Goal: Information Seeking & Learning: Stay updated

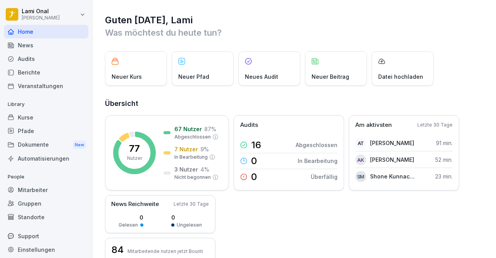
click at [30, 46] on div "News" at bounding box center [46, 45] width 84 height 14
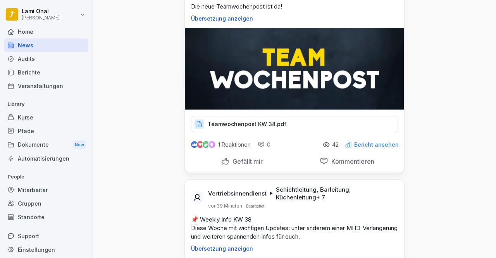
scroll to position [77, 0]
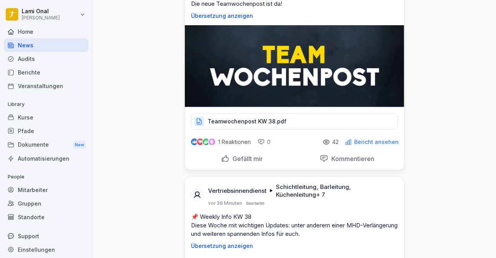
click at [235, 160] on p "Gefällt mir" at bounding box center [245, 159] width 33 height 8
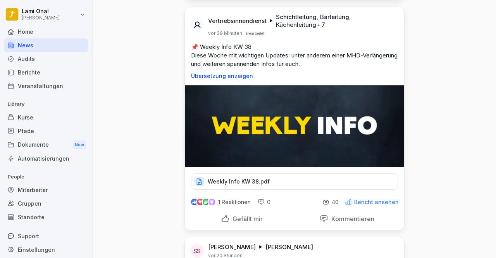
scroll to position [294, 0]
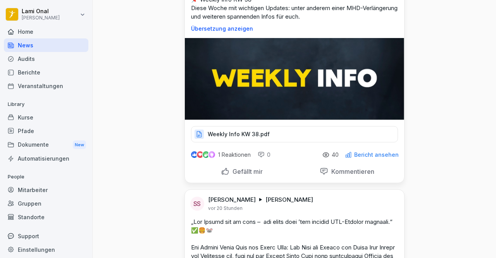
click at [230, 171] on p "Gefällt mir" at bounding box center [245, 171] width 33 height 8
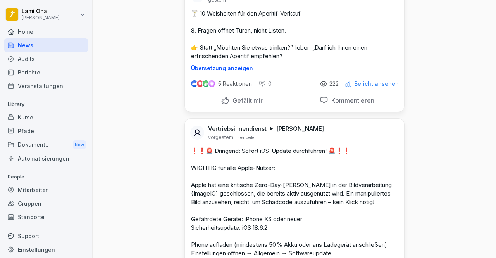
scroll to position [821, 0]
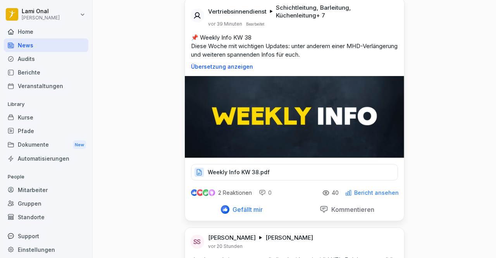
scroll to position [248, 0]
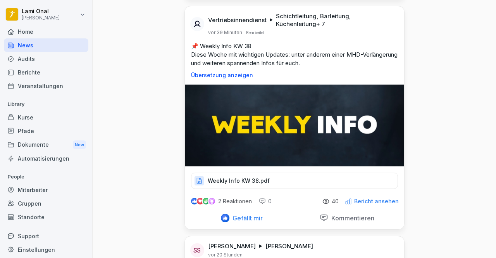
click at [234, 179] on p "Weekly Info KW 38.pdf" at bounding box center [239, 181] width 62 height 8
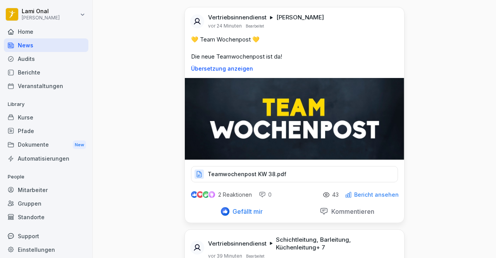
scroll to position [0, 0]
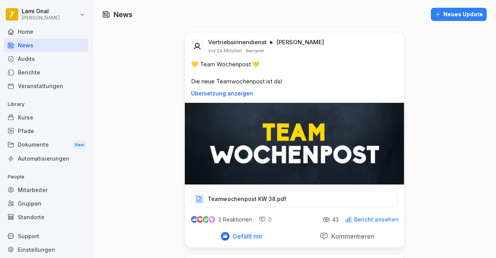
click at [251, 196] on p "Teamwochenpost KW 38.pdf" at bounding box center [247, 199] width 79 height 8
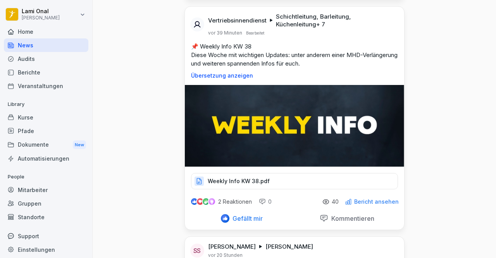
scroll to position [248, 0]
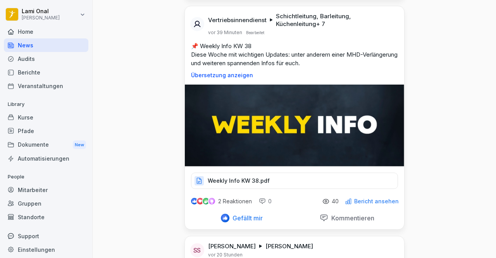
click at [228, 178] on p "Weekly Info KW 38.pdf" at bounding box center [239, 181] width 62 height 8
